Goal: Task Accomplishment & Management: Manage account settings

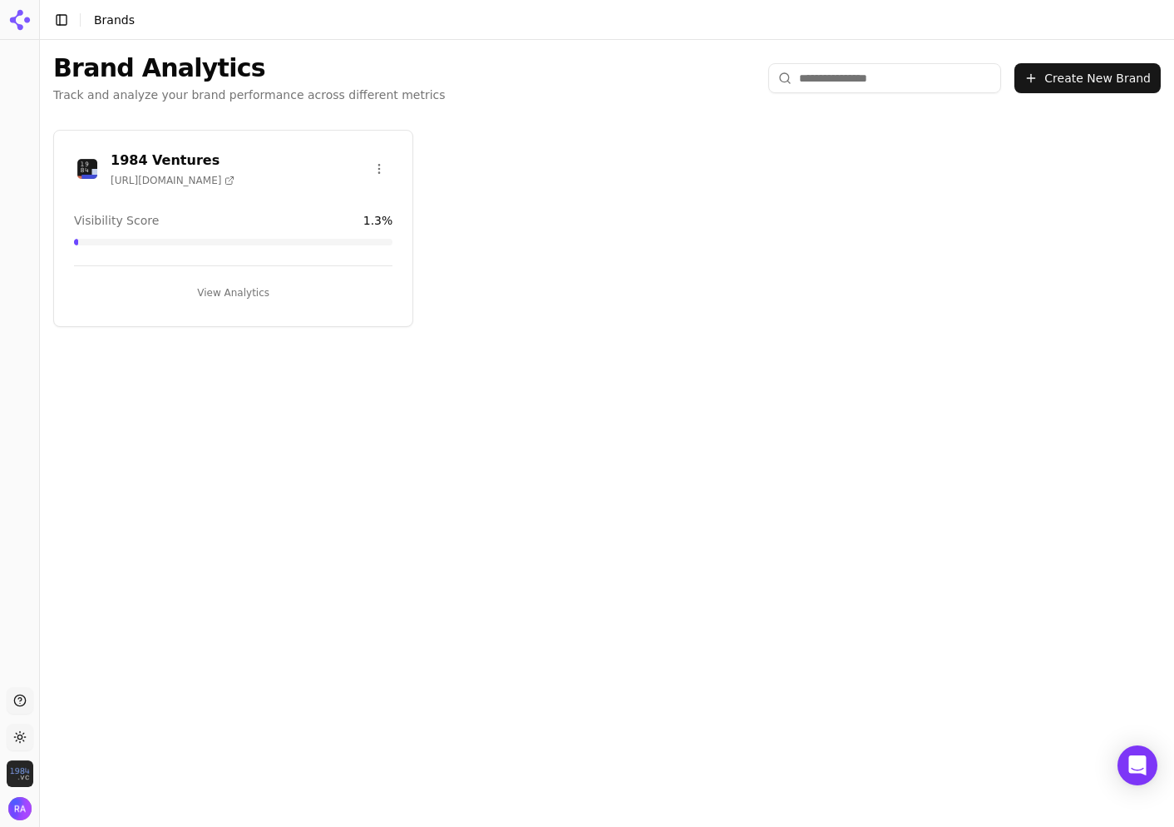
click at [140, 164] on h3 "1984 Ventures" at bounding box center [173, 161] width 124 height 20
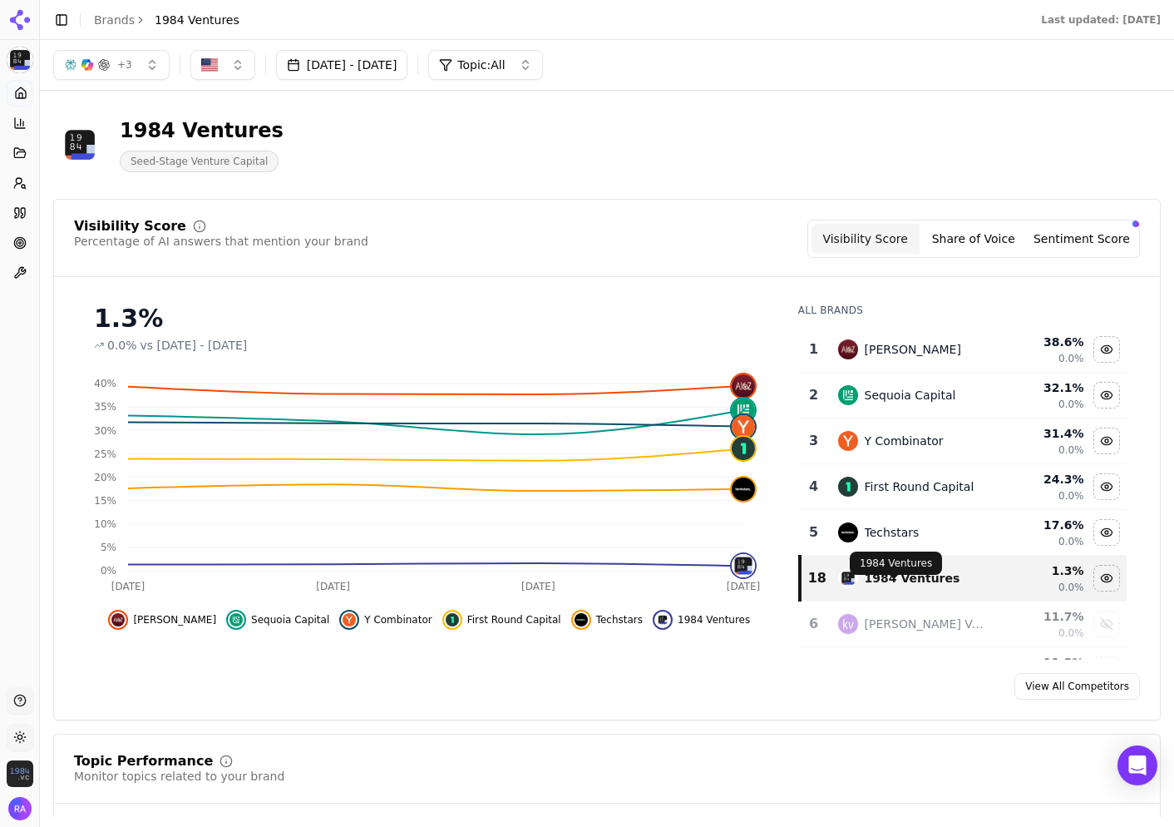
click at [878, 586] on div "1984 Ventures" at bounding box center [913, 578] width 96 height 17
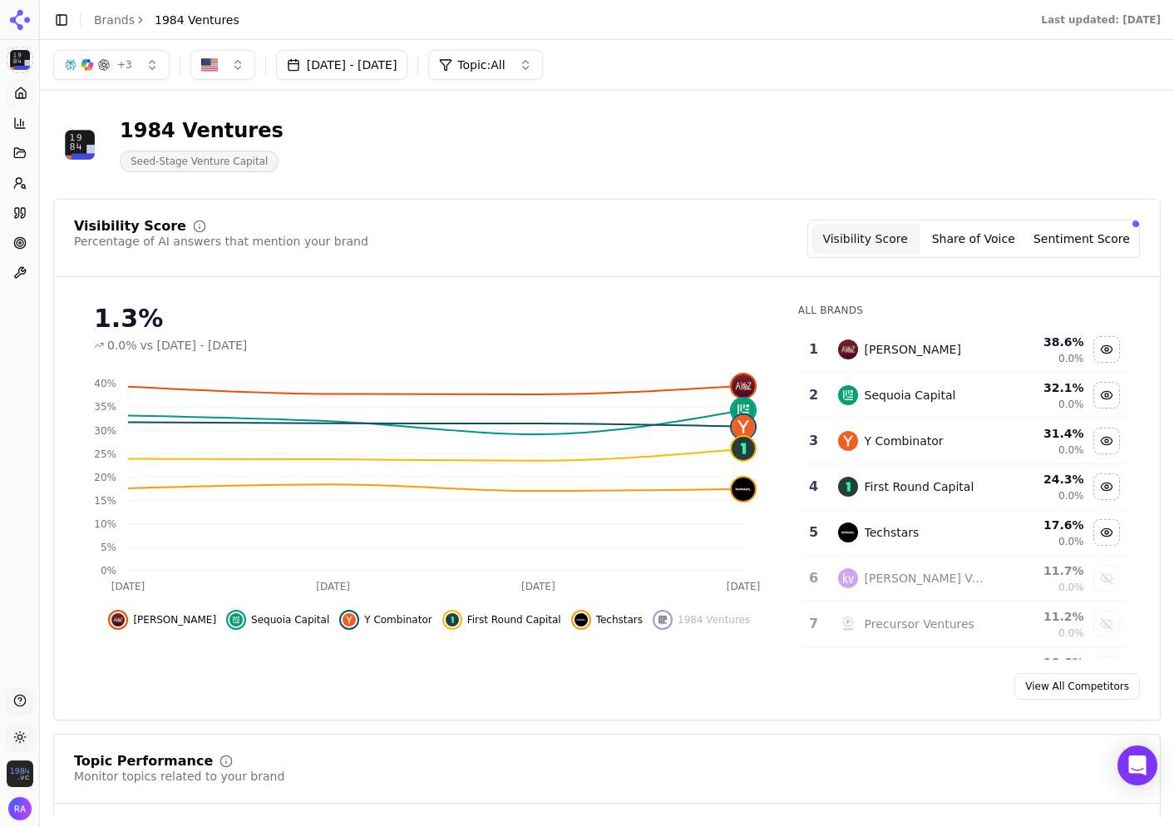
click at [878, 586] on div "[PERSON_NAME] Ventures" at bounding box center [926, 578] width 122 height 17
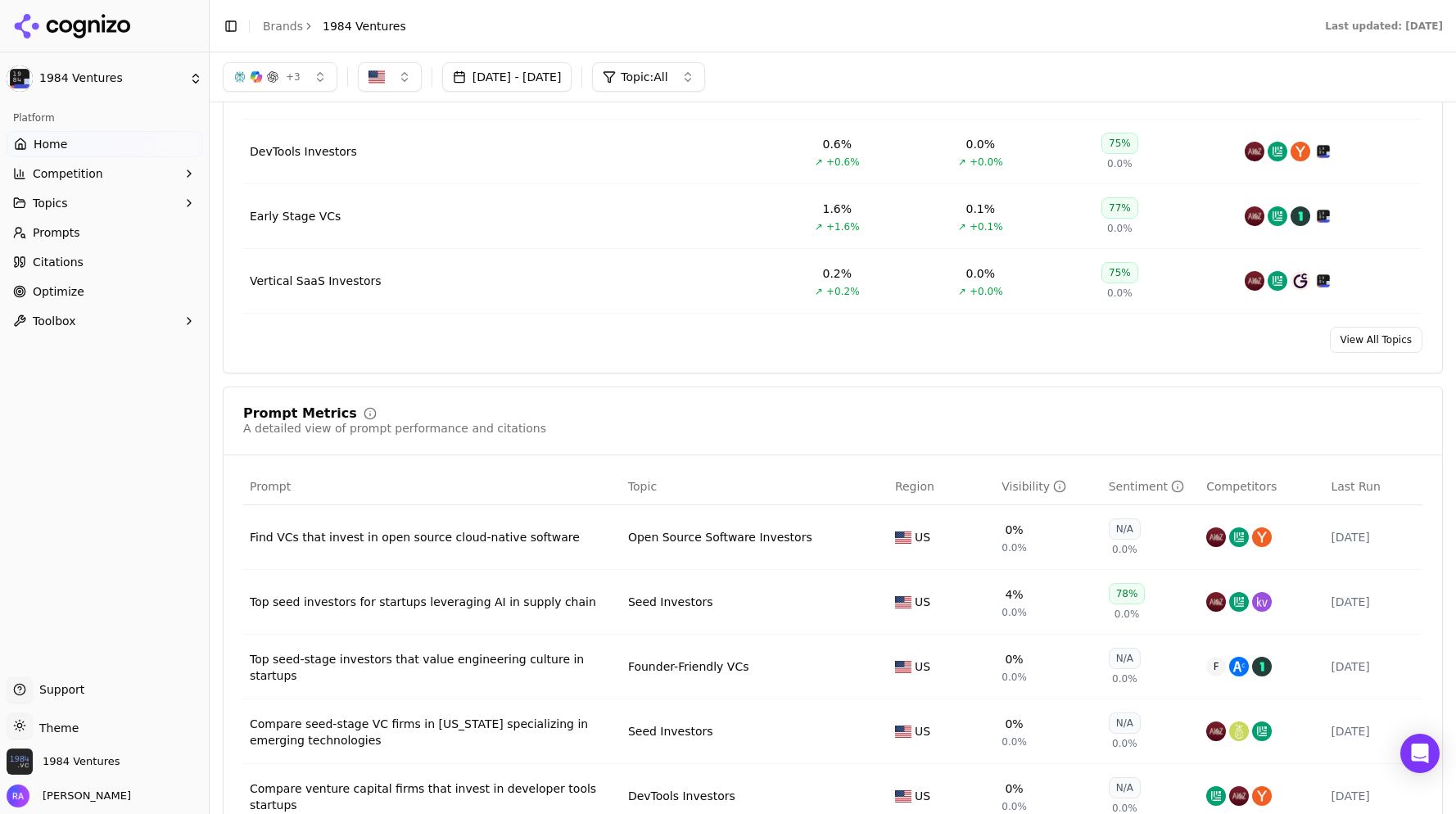
scroll to position [597, 0]
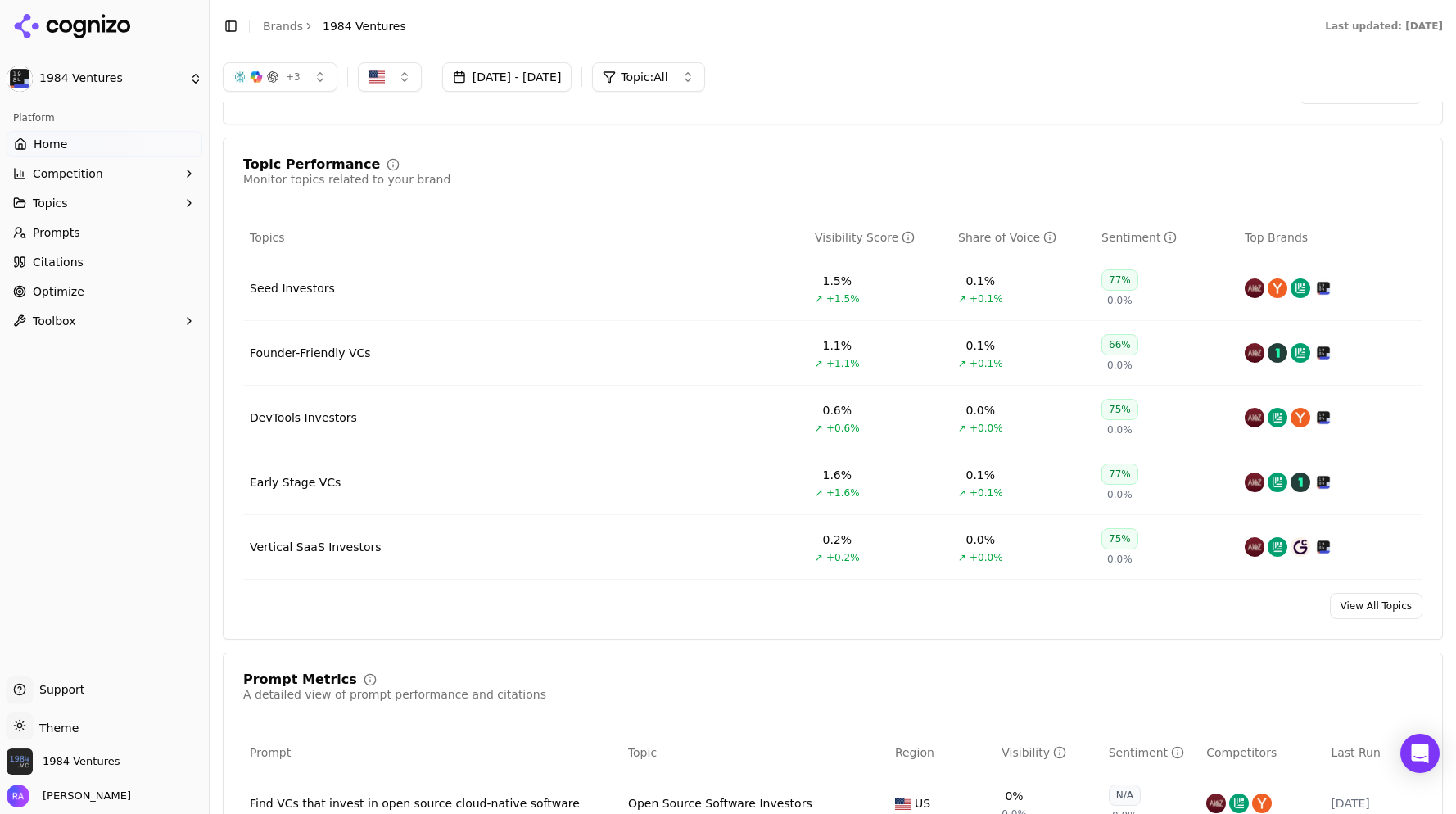
click at [316, 361] on div "Founder-Friendly VCs" at bounding box center [310, 352] width 121 height 17
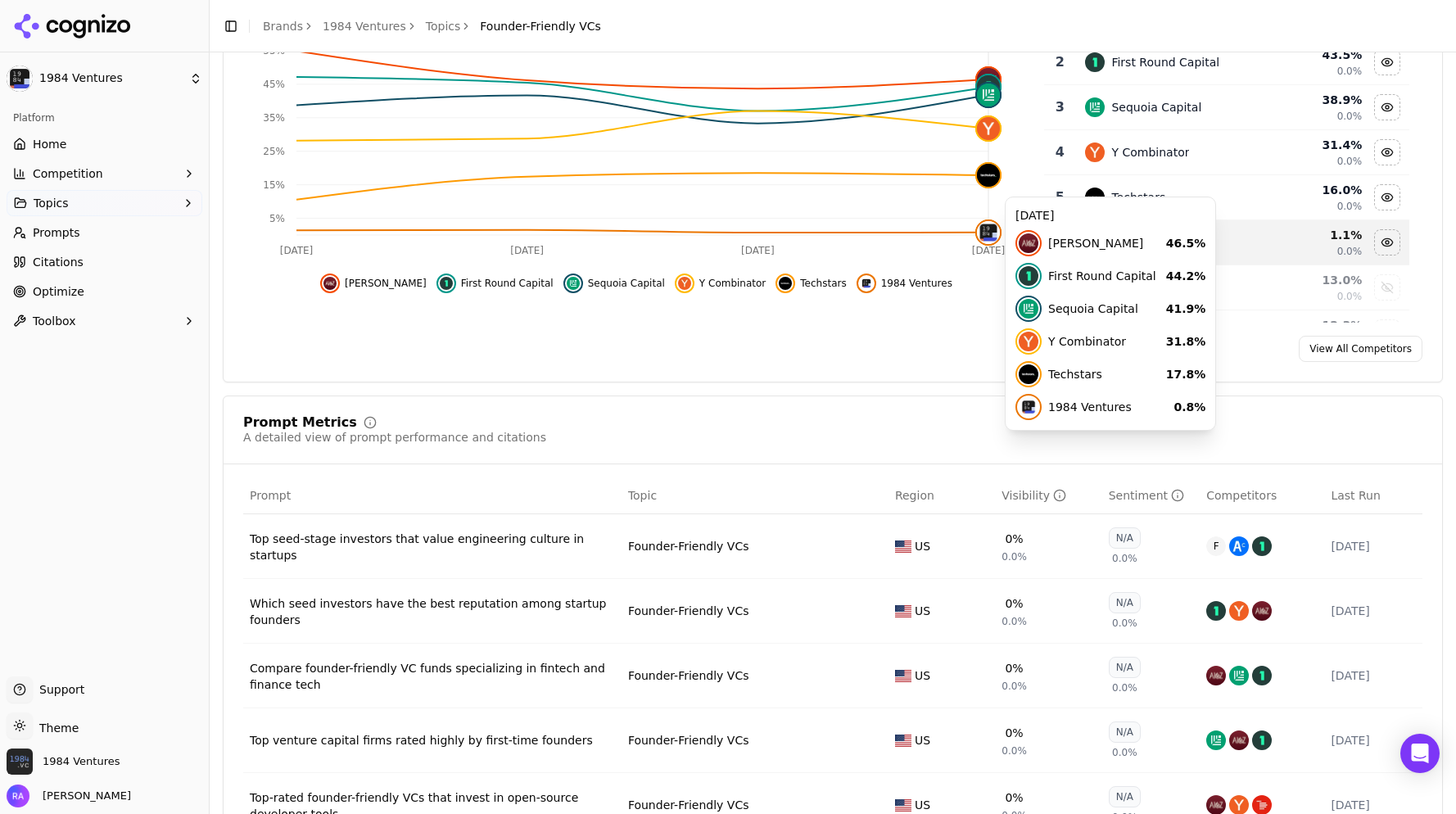
scroll to position [381, 0]
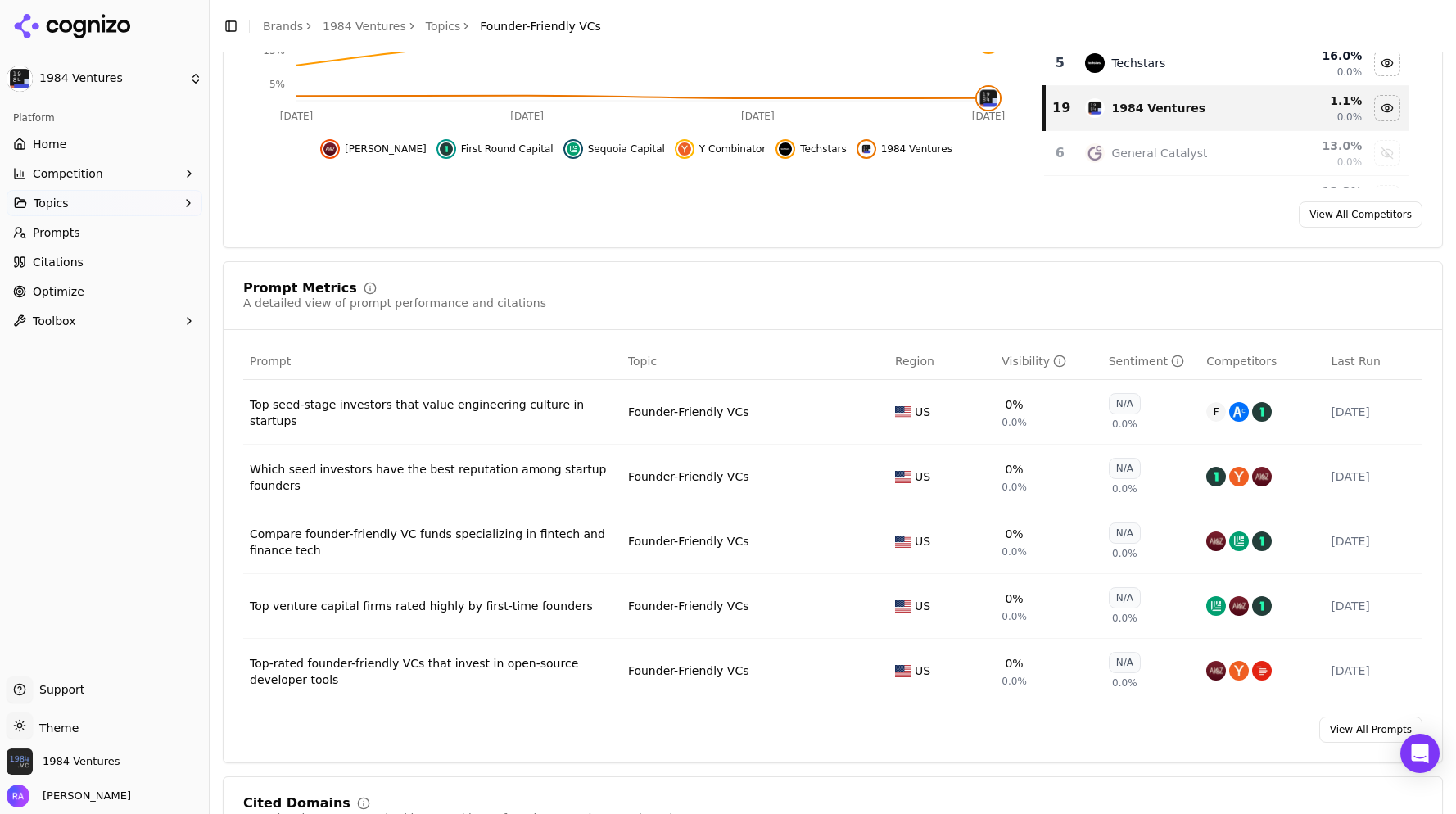
click at [318, 424] on div "Top seed-stage investors that value engineering culture in startups" at bounding box center [432, 412] width 365 height 32
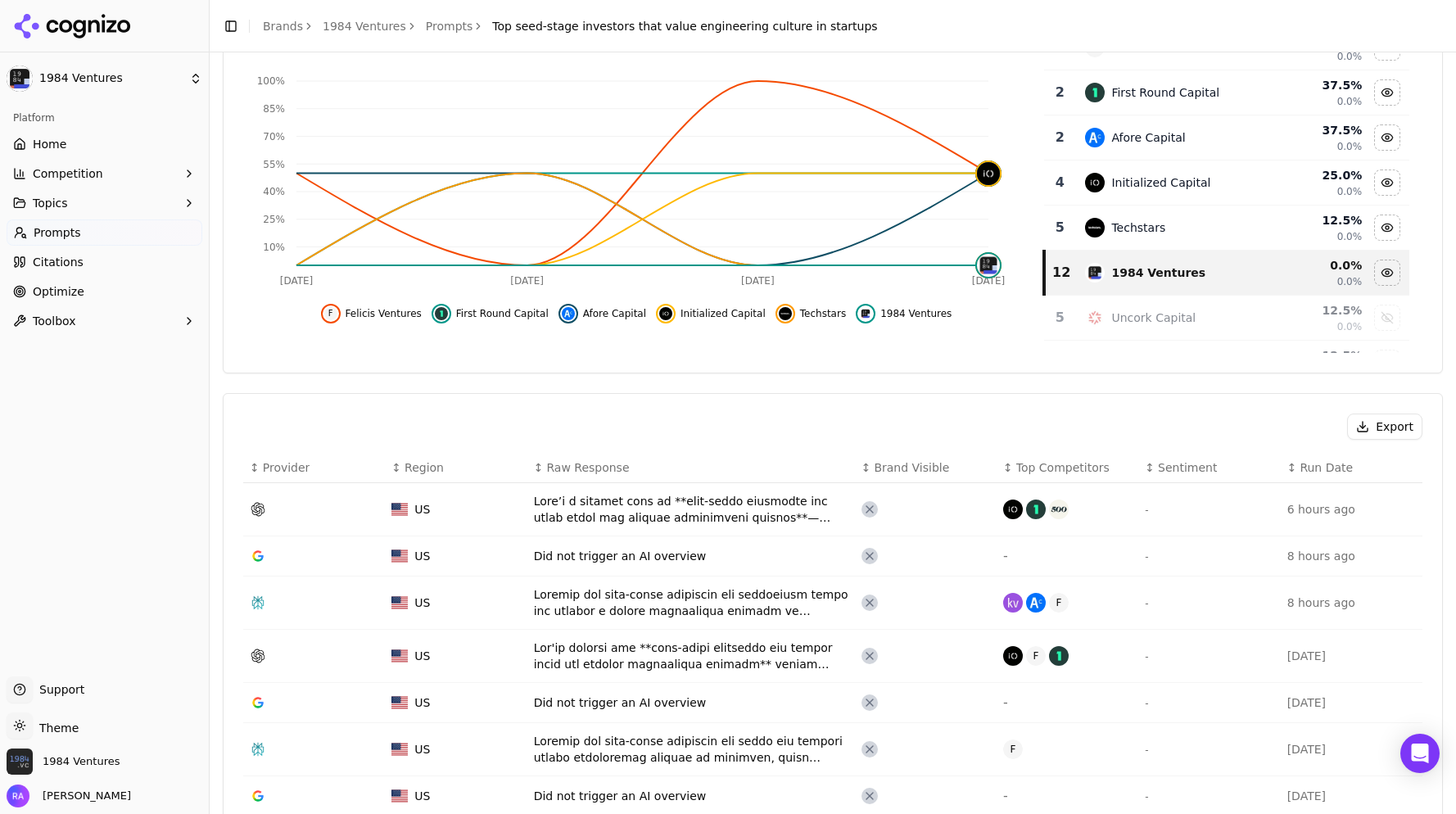
scroll to position [219, 0]
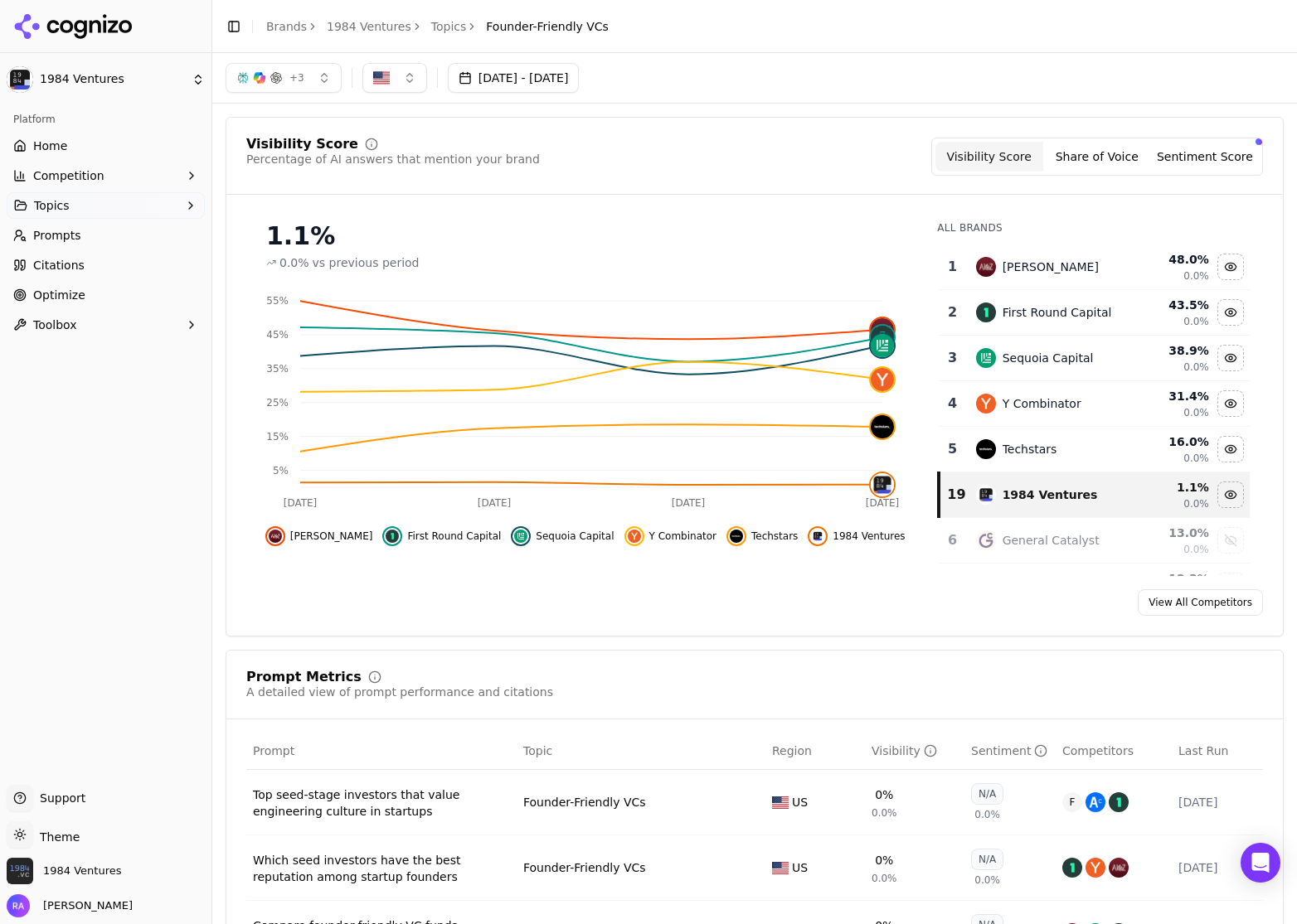
click at [89, 169] on span "Competition" at bounding box center [69, 175] width 72 height 17
click at [67, 201] on span "Metrics" at bounding box center [106, 202] width 145 height 17
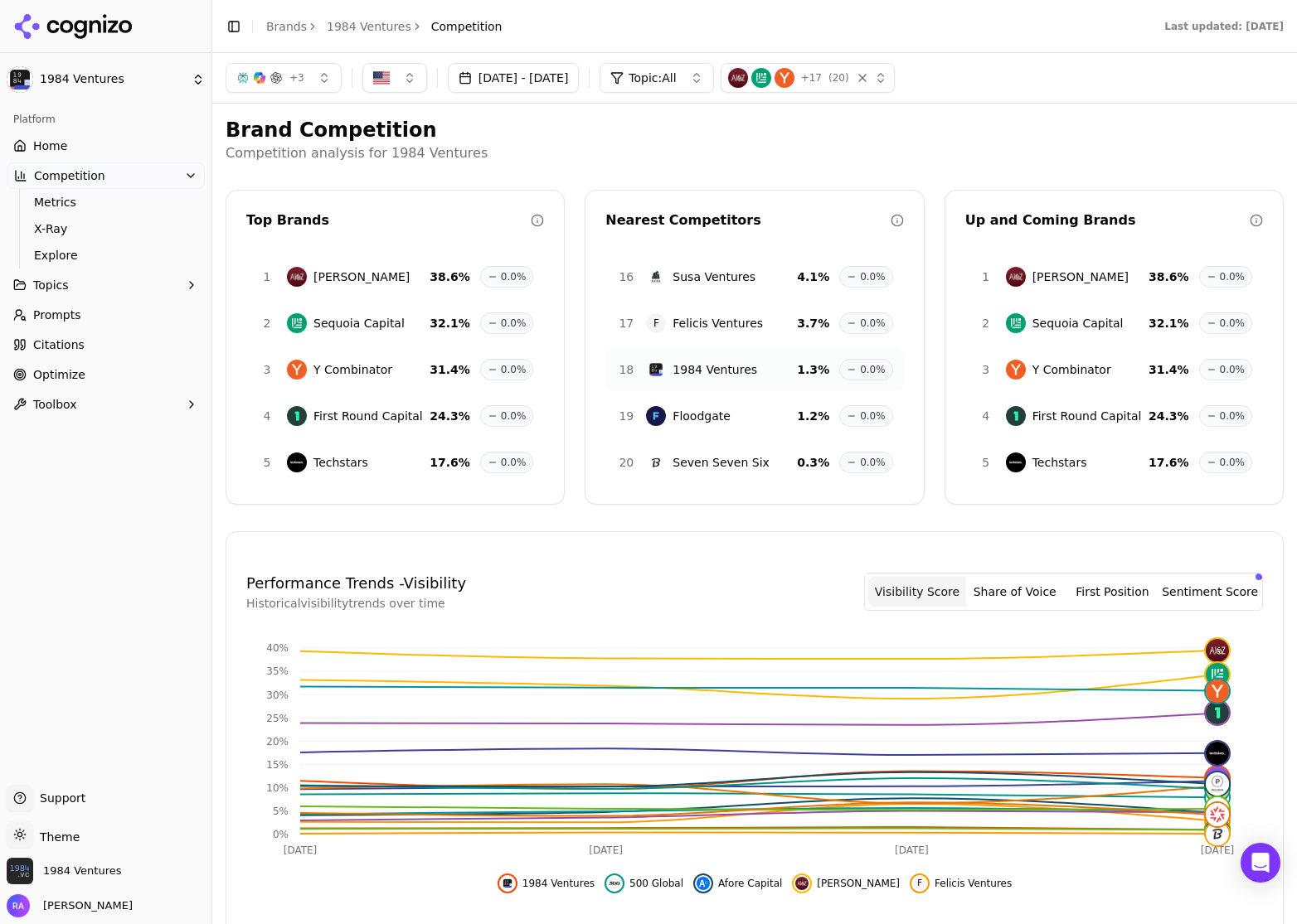
click at [101, 150] on link "Home" at bounding box center [106, 146] width 198 height 27
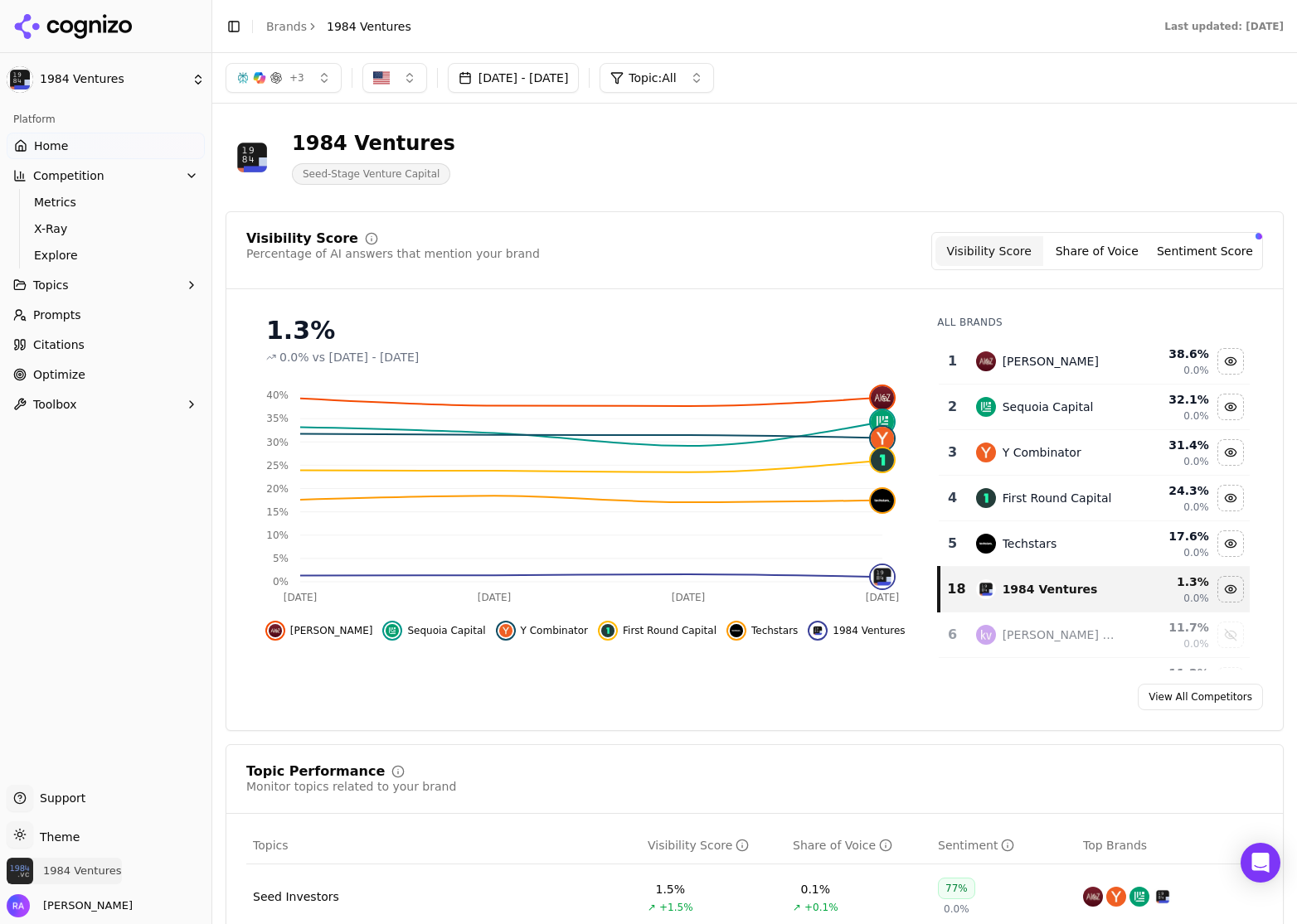
click at [94, 823] on span "1984 Ventures" at bounding box center [82, 871] width 79 height 15
click at [71, 823] on span "1984 Ventures" at bounding box center [82, 871] width 79 height 15
click at [55, 823] on span "1984 Ventures" at bounding box center [82, 871] width 79 height 15
click at [72, 823] on span "[PERSON_NAME]" at bounding box center [85, 906] width 96 height 15
click at [184, 823] on div "[PERSON_NAME]" at bounding box center [106, 905] width 198 height 23
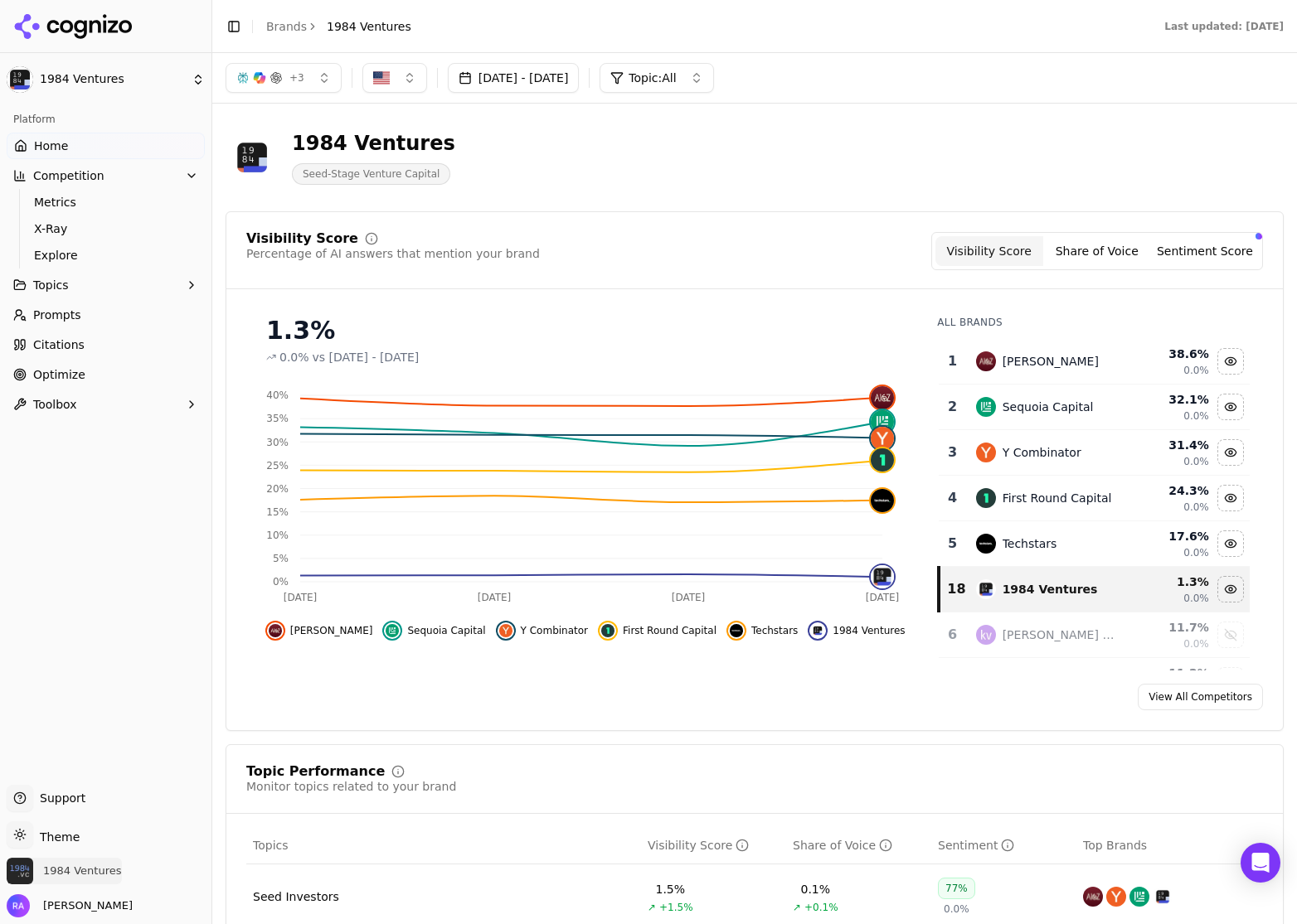
click at [84, 823] on span "1984 Ventures" at bounding box center [82, 871] width 79 height 15
click at [271, 820] on button "Manage" at bounding box center [270, 823] width 65 height 20
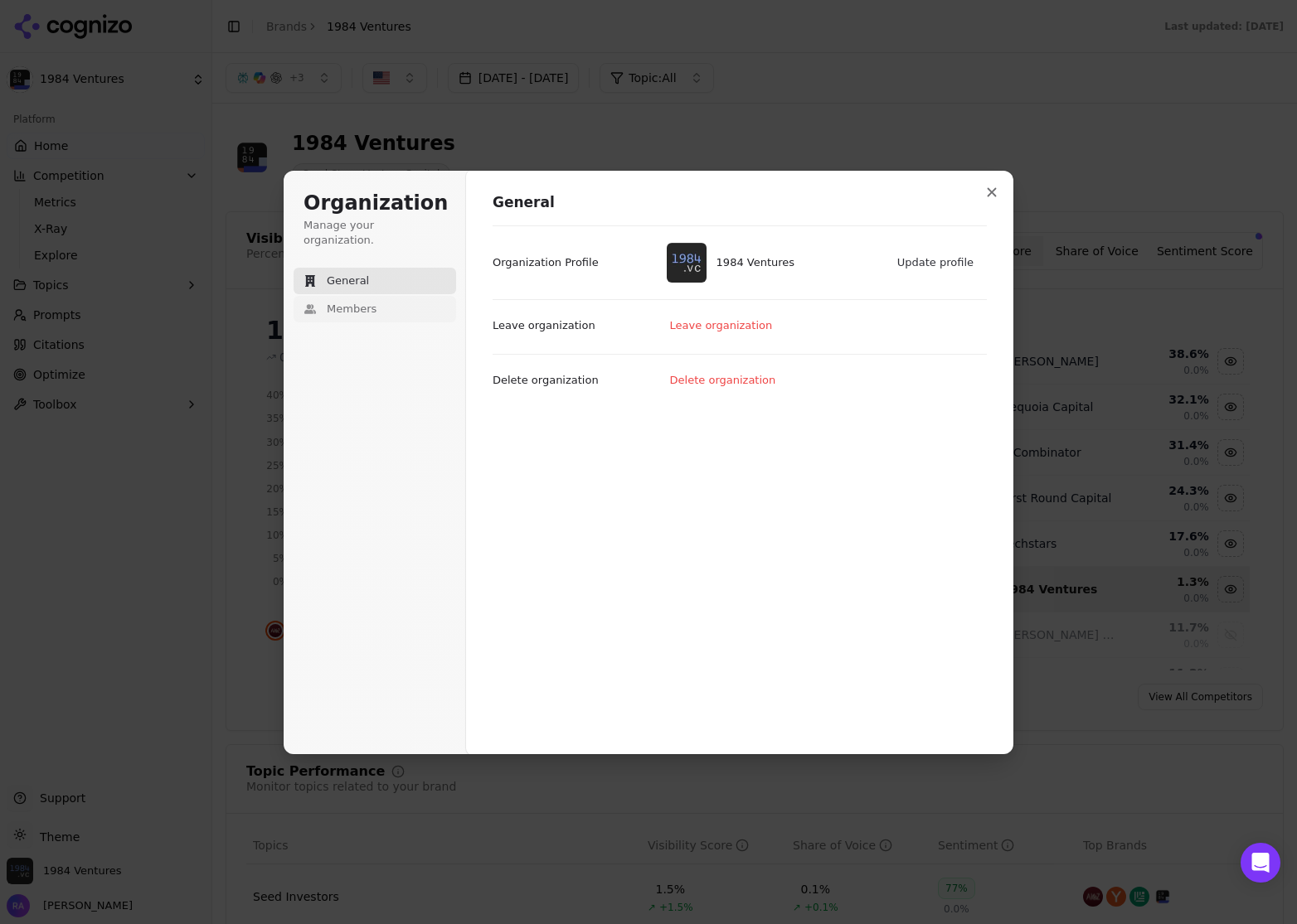
click at [349, 302] on span "Members" at bounding box center [352, 309] width 50 height 15
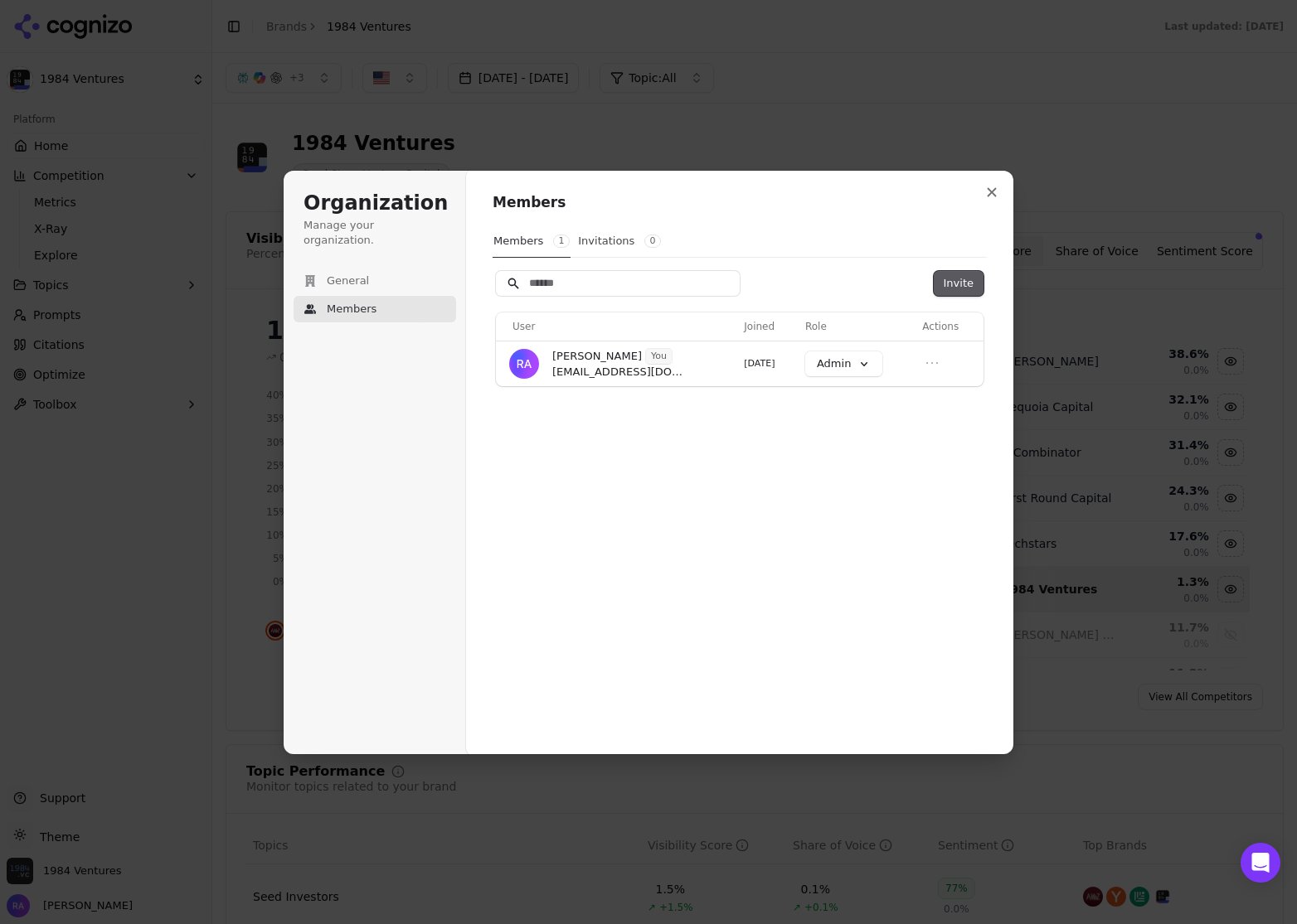
click at [967, 288] on button "Invite" at bounding box center [959, 283] width 50 height 25
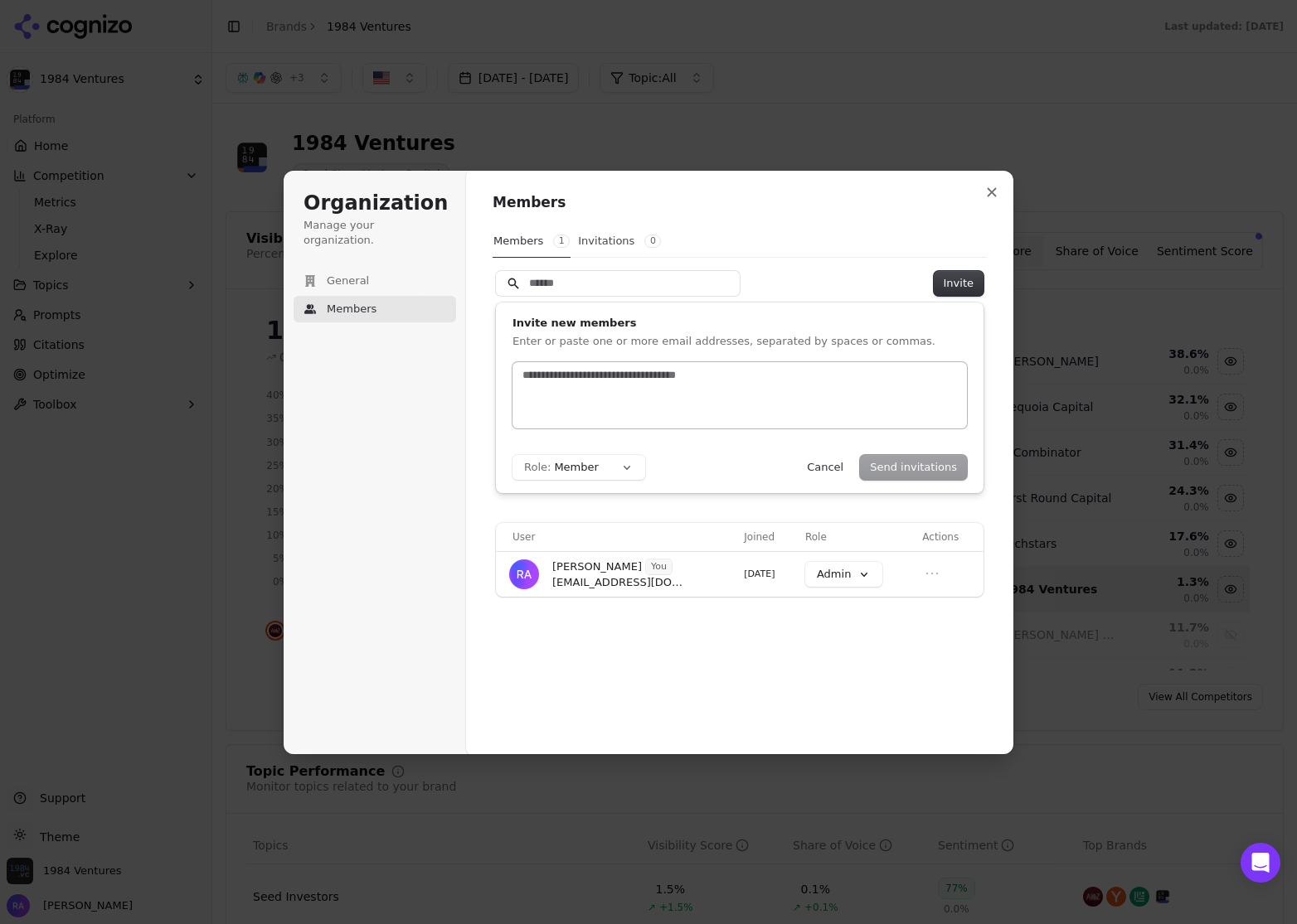
type input "*"
type input "**********"
click at [929, 477] on button "Send invitations" at bounding box center [913, 467] width 107 height 25
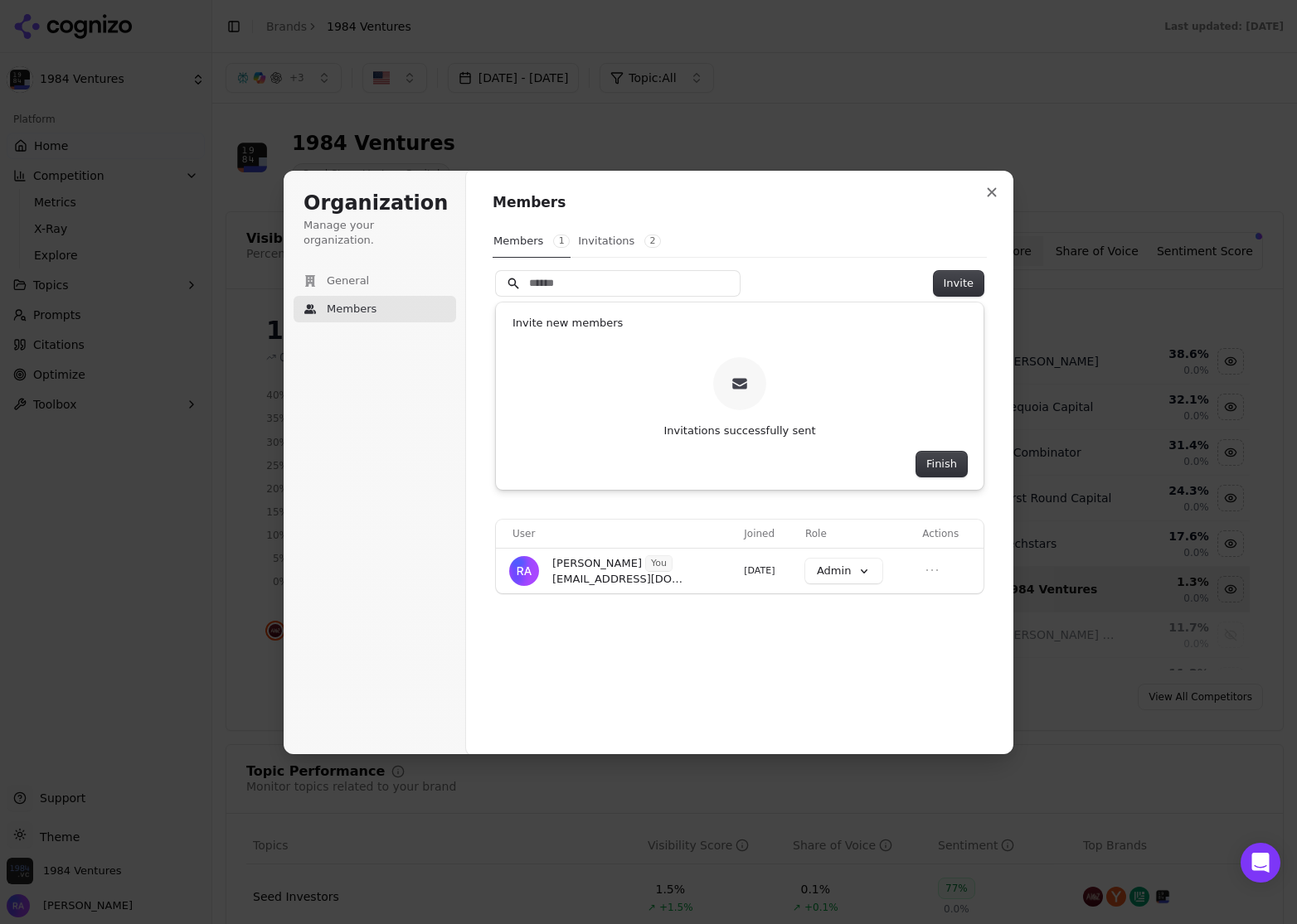
click at [613, 235] on button "Invitations 2" at bounding box center [619, 241] width 85 height 32
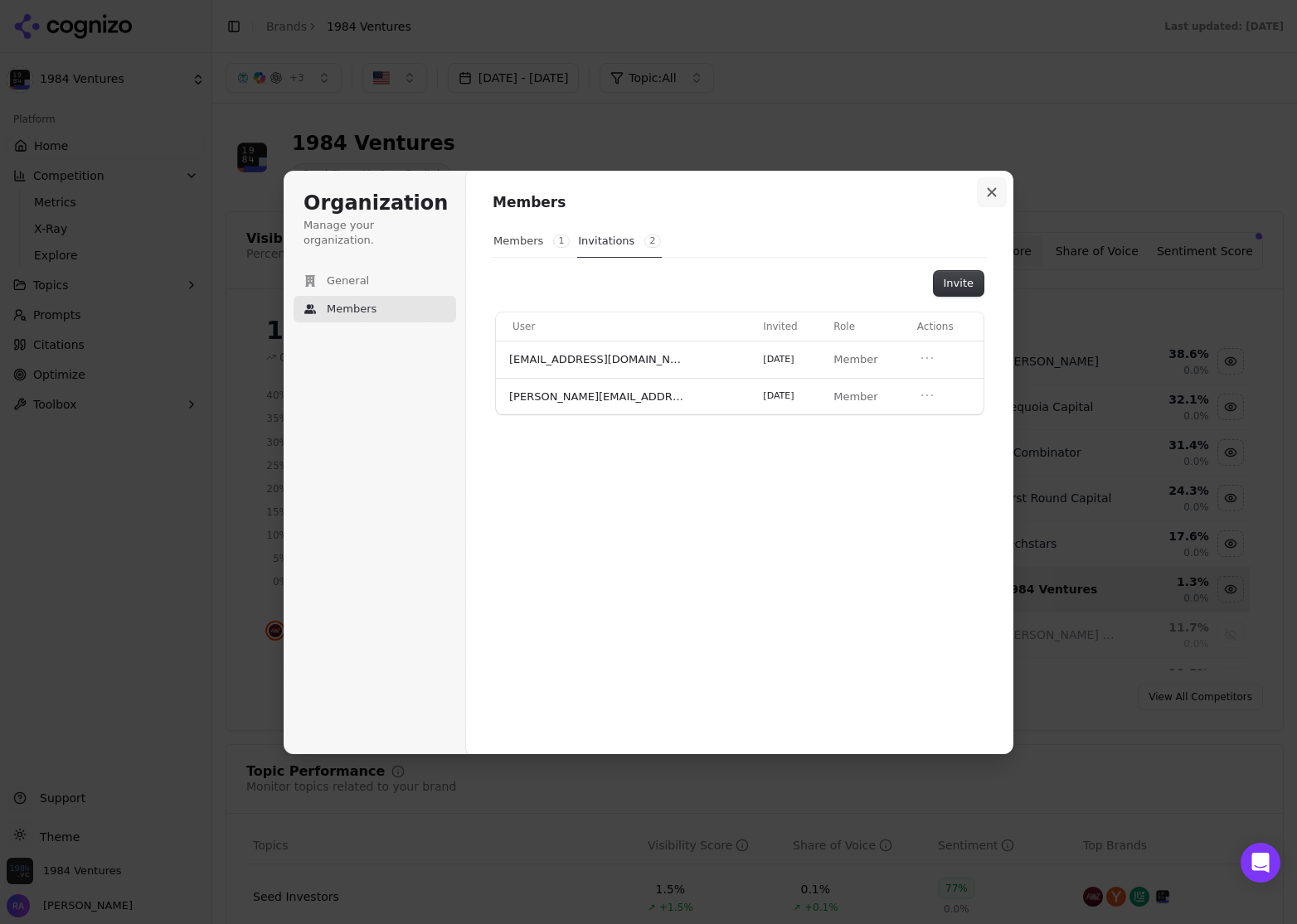
click at [990, 189] on icon "Close modal" at bounding box center [992, 191] width 9 height 9
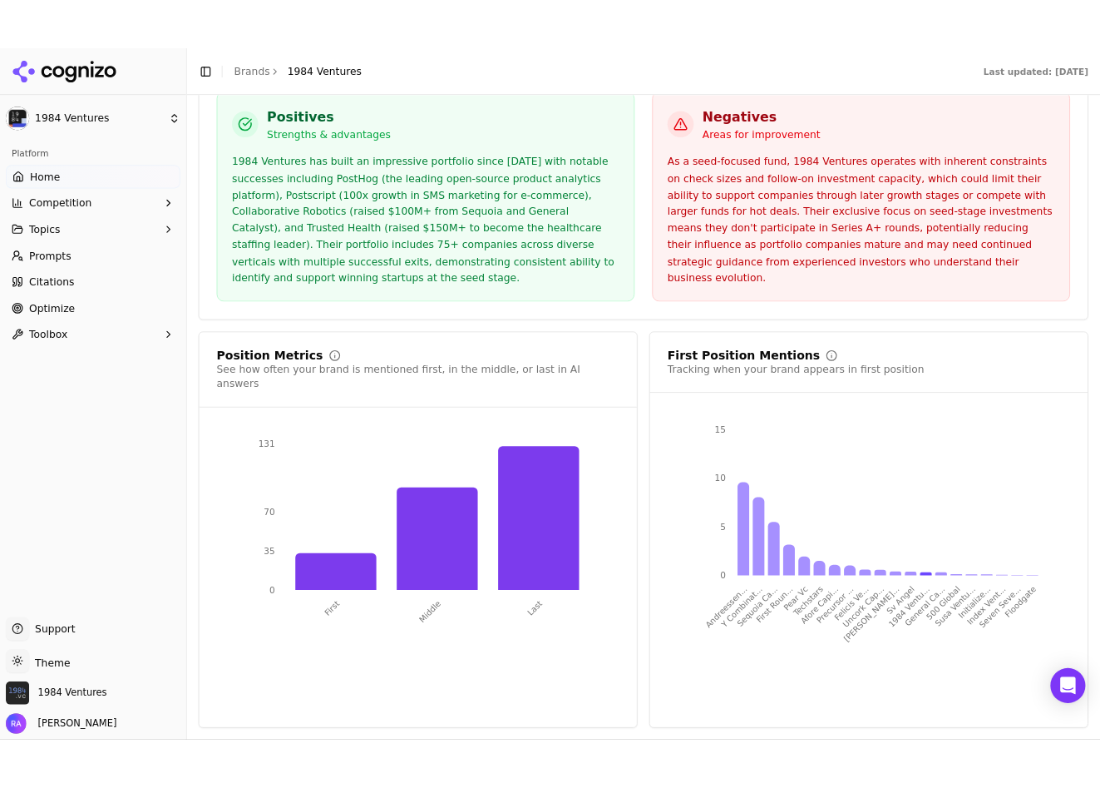
scroll to position [2926, 0]
